Goal: Find specific page/section: Find specific page/section

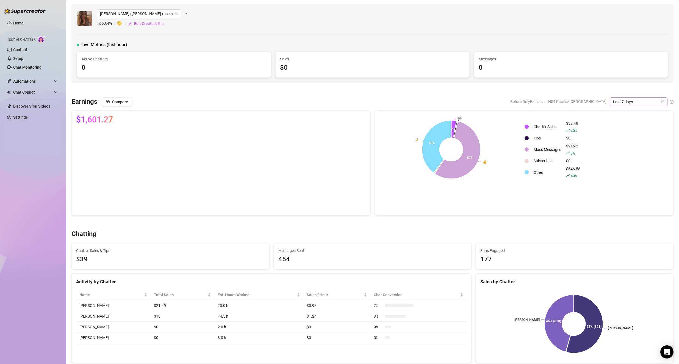
click at [642, 104] on span "Last 7 days" at bounding box center [638, 102] width 51 height 8
click at [627, 141] on div "Last 90 days" at bounding box center [633, 139] width 49 height 6
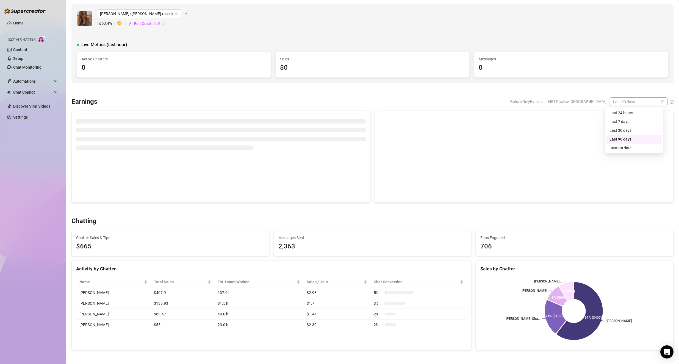
click at [621, 101] on span "Last 90 days" at bounding box center [638, 102] width 51 height 8
click at [621, 132] on div "Last 30 days" at bounding box center [633, 130] width 49 height 6
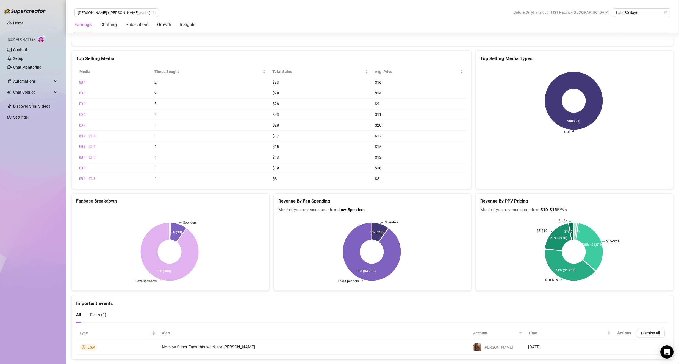
scroll to position [891, 0]
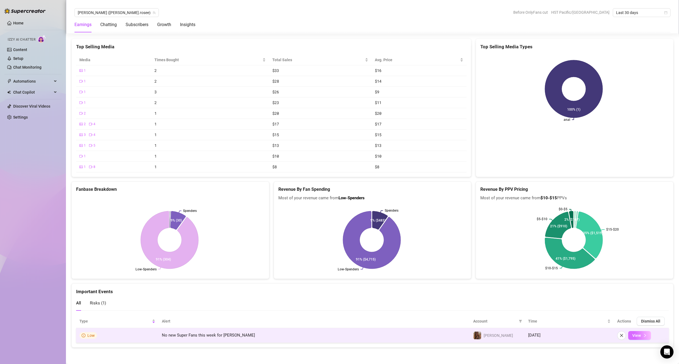
click at [635, 337] on span "View" at bounding box center [636, 335] width 9 height 4
click at [636, 336] on button "View" at bounding box center [639, 335] width 23 height 9
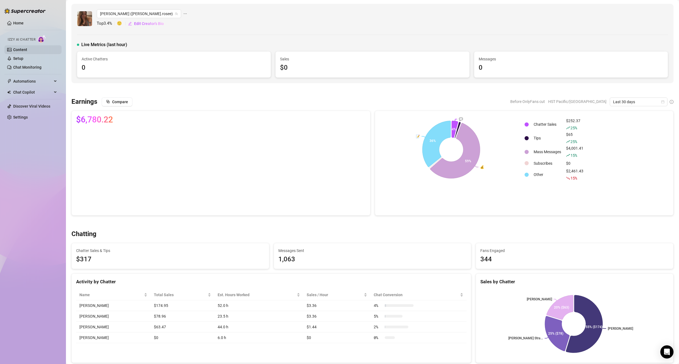
click at [27, 51] on link "Content" at bounding box center [20, 50] width 14 height 4
